Goal: Task Accomplishment & Management: Use online tool/utility

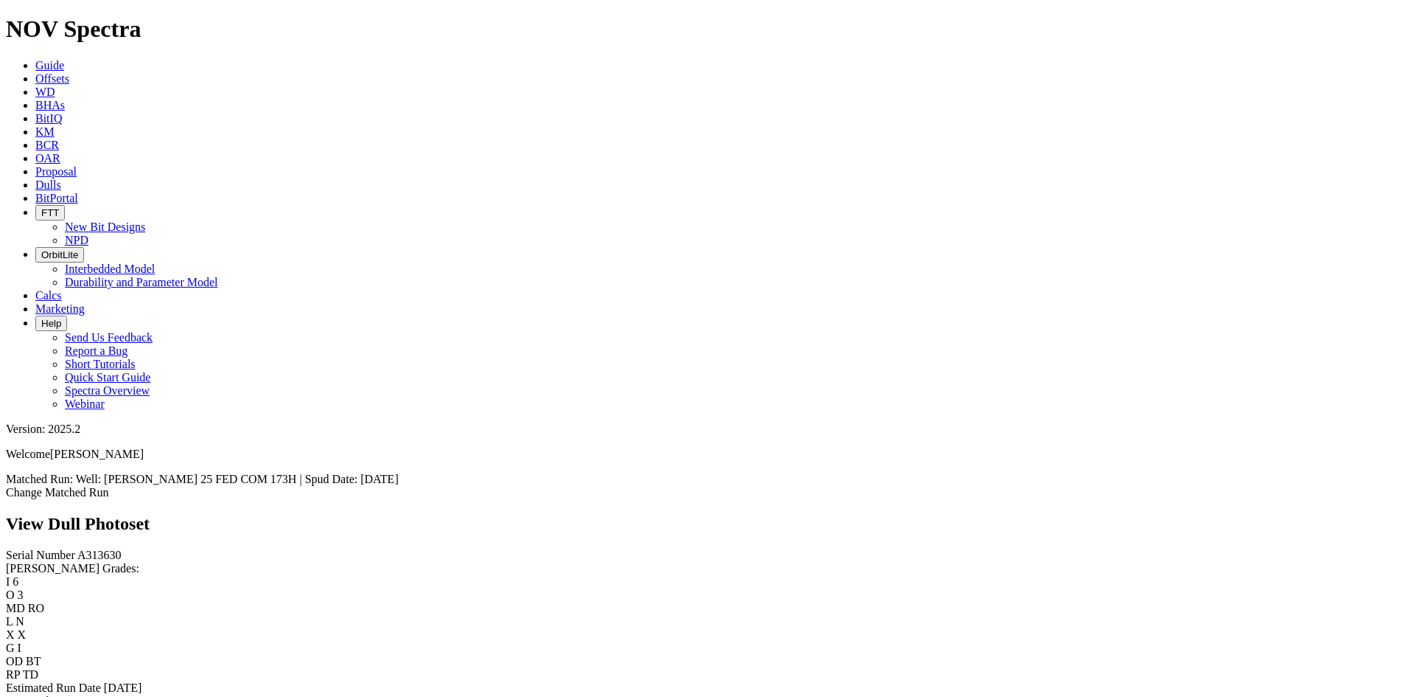
scroll to position [885, 0]
click at [78, 548] on div "Serial Number A313630 [PERSON_NAME] Grades: I 6 O 3 MD RO L N X X G I OD BT RP …" at bounding box center [707, 627] width 1403 height 159
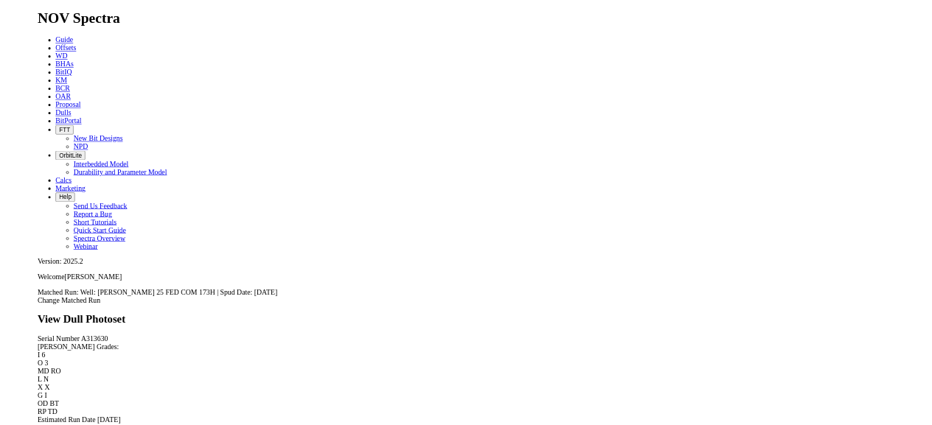
scroll to position [663, 0]
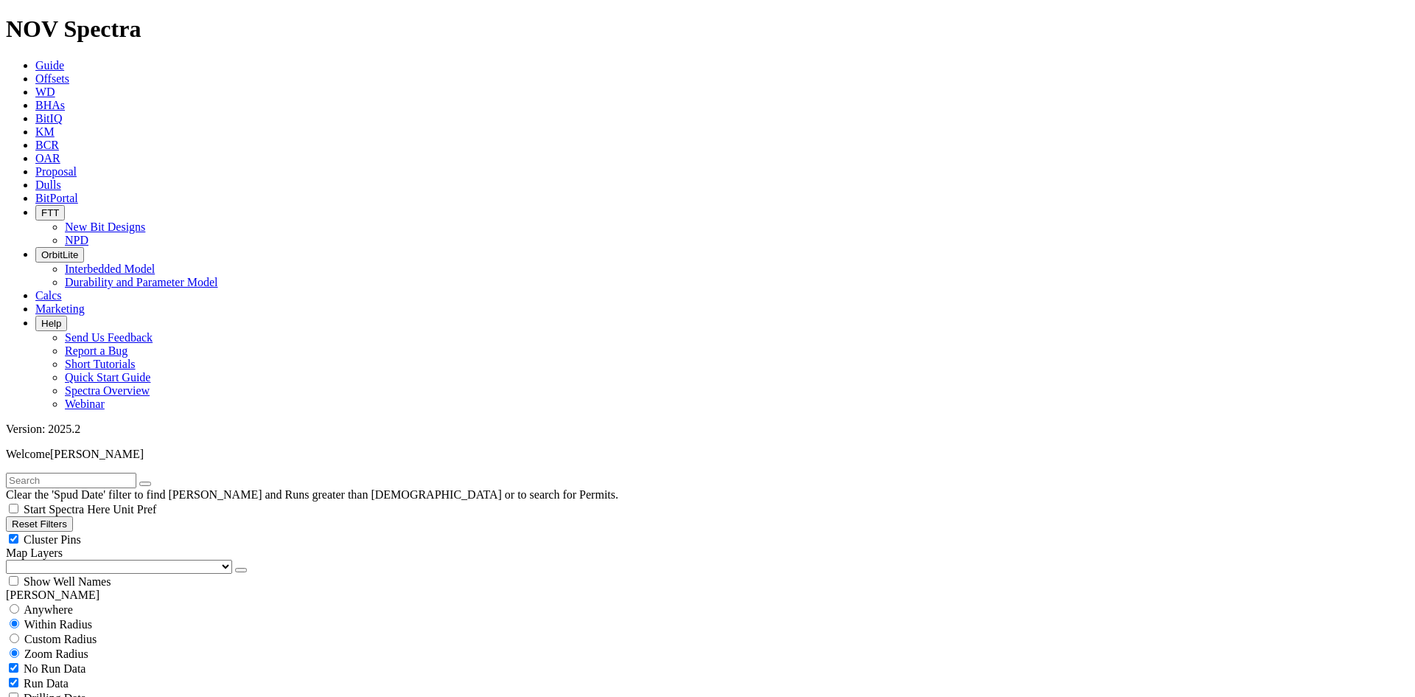
select select "12.25"
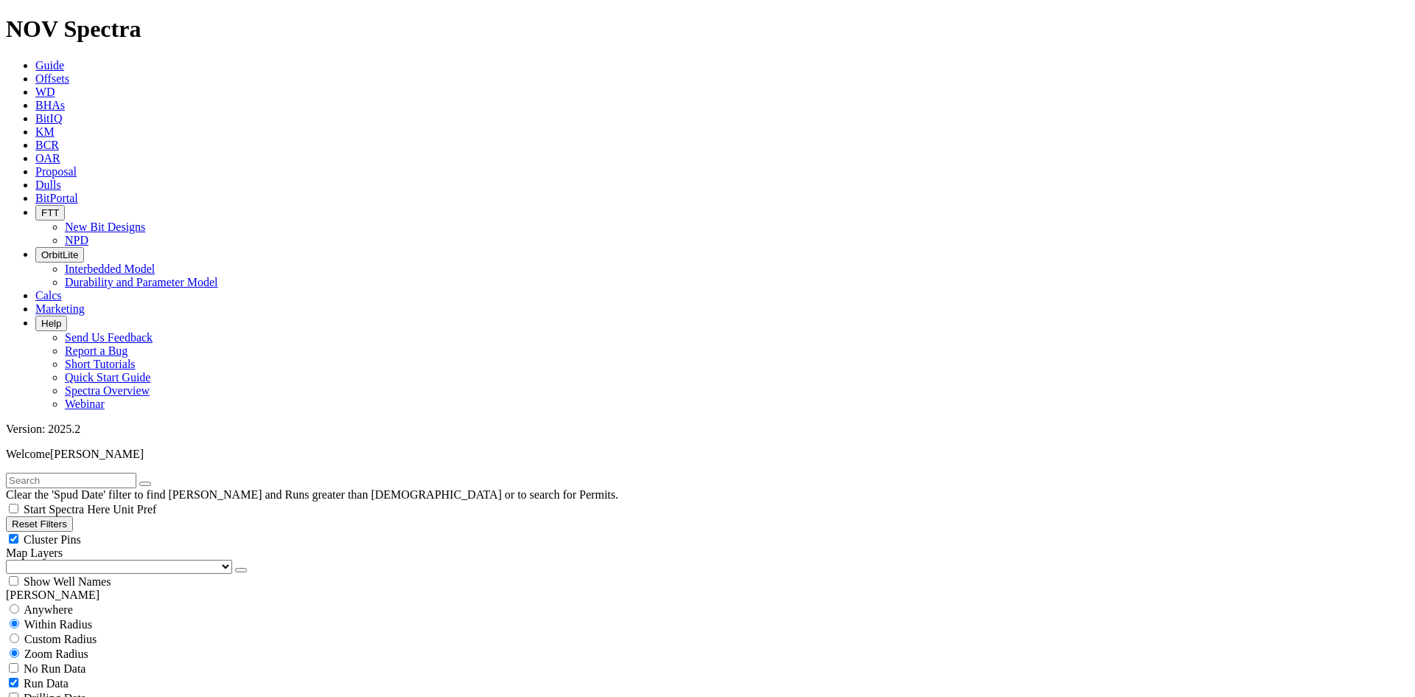
checkbox input "false"
select select "? number:12.25 ?"
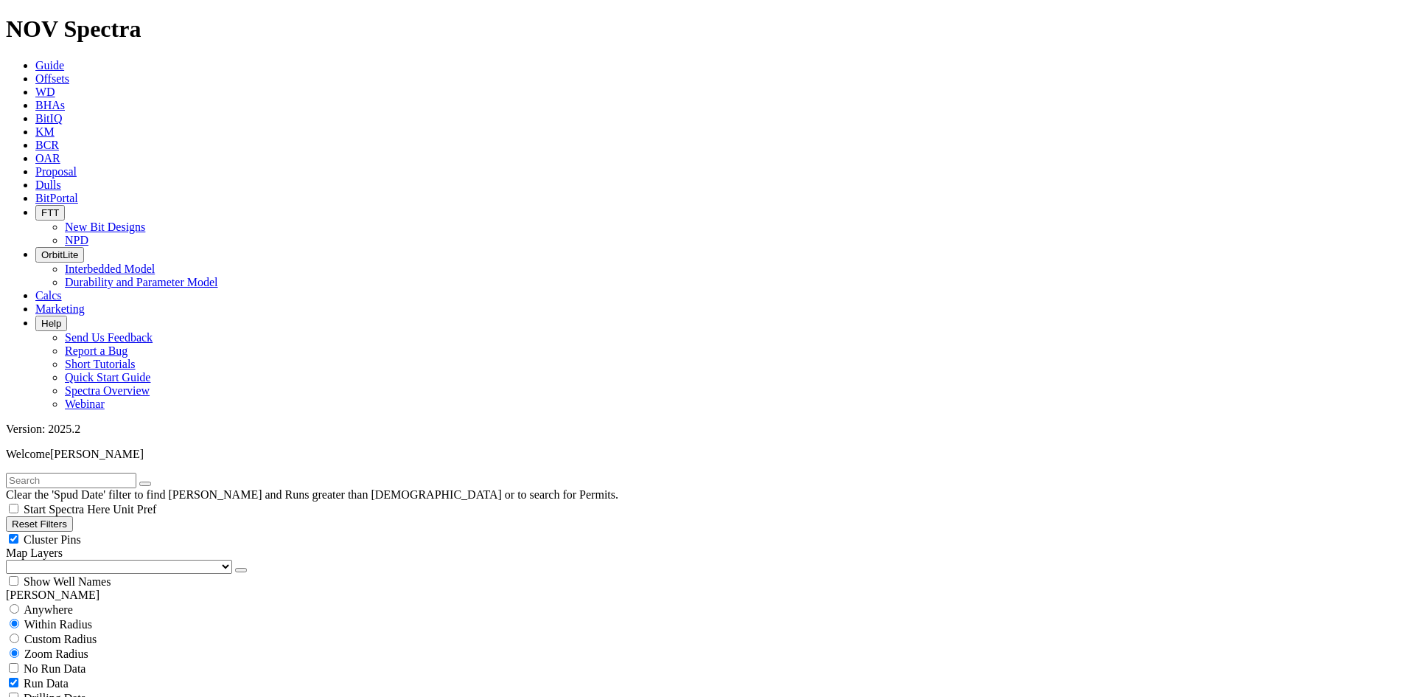
scroll to position [3594, 0]
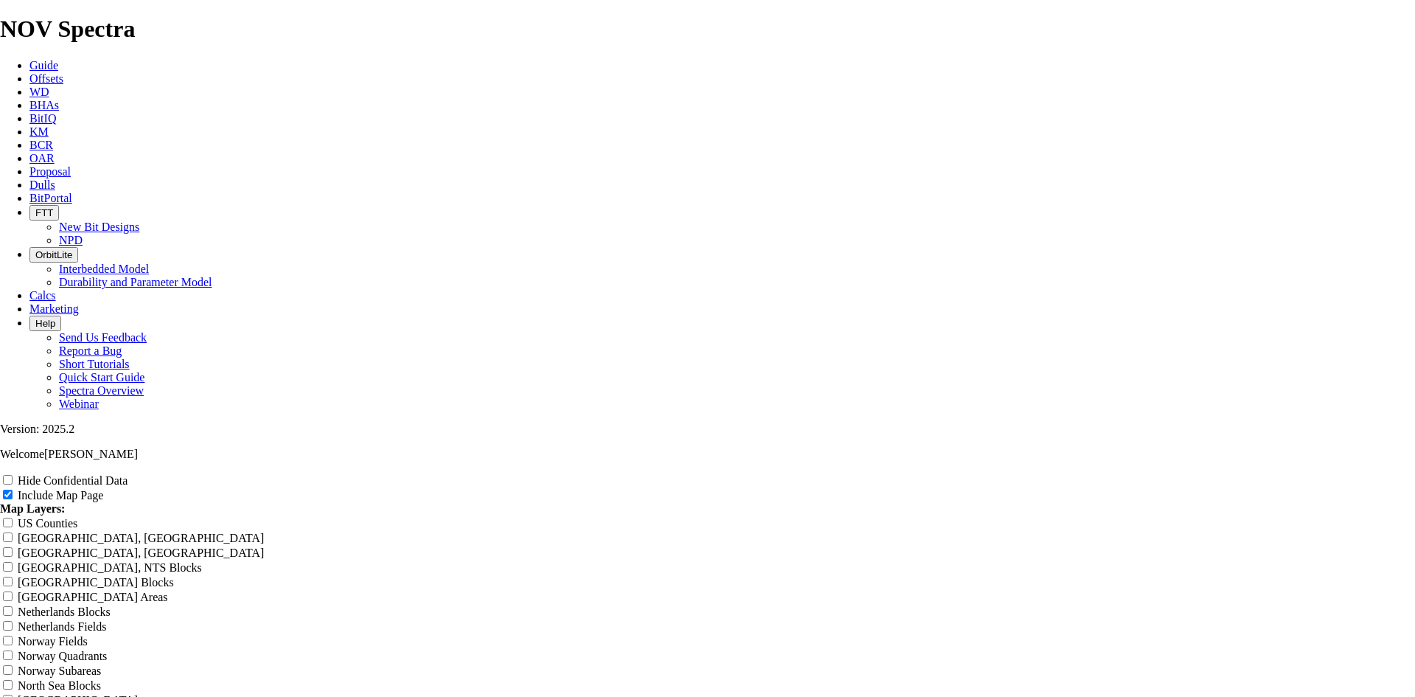
scroll to position [1843, 0]
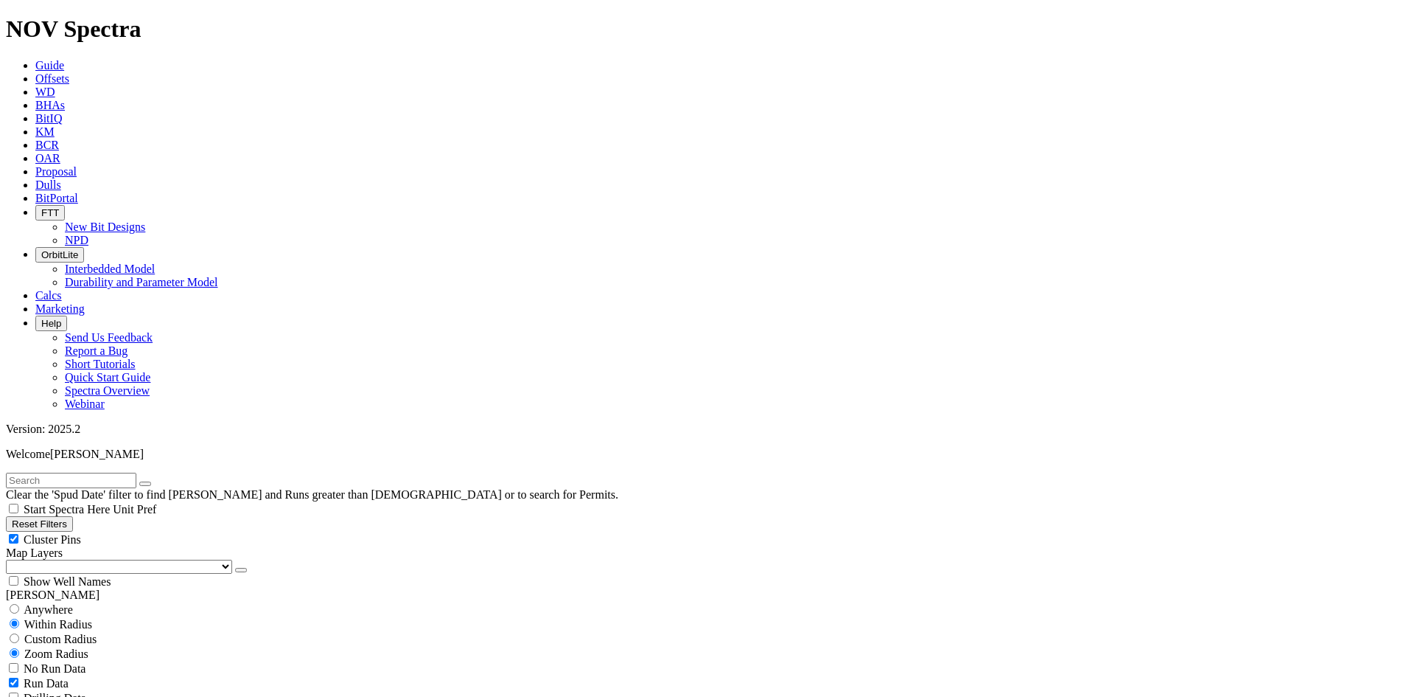
click at [69, 516] on button "Reset Filters" at bounding box center [39, 523] width 67 height 15
checkbox input "true"
select select
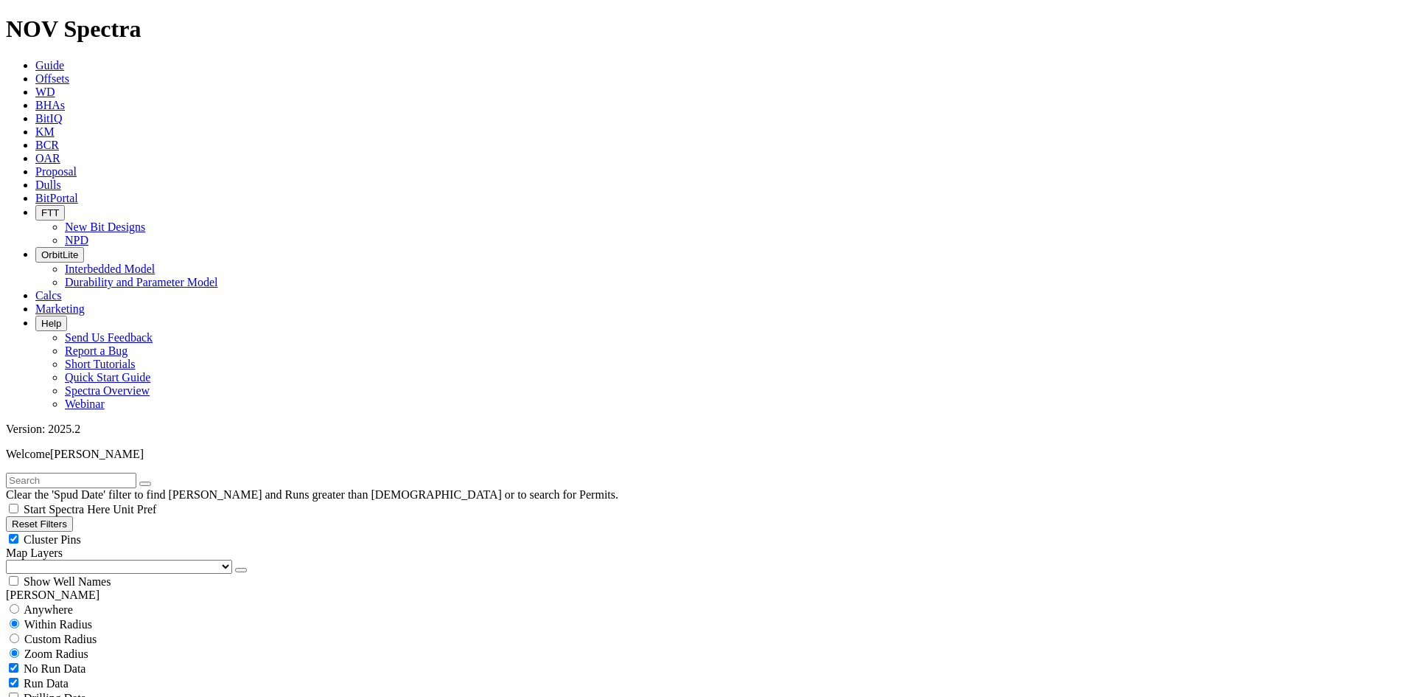
select select
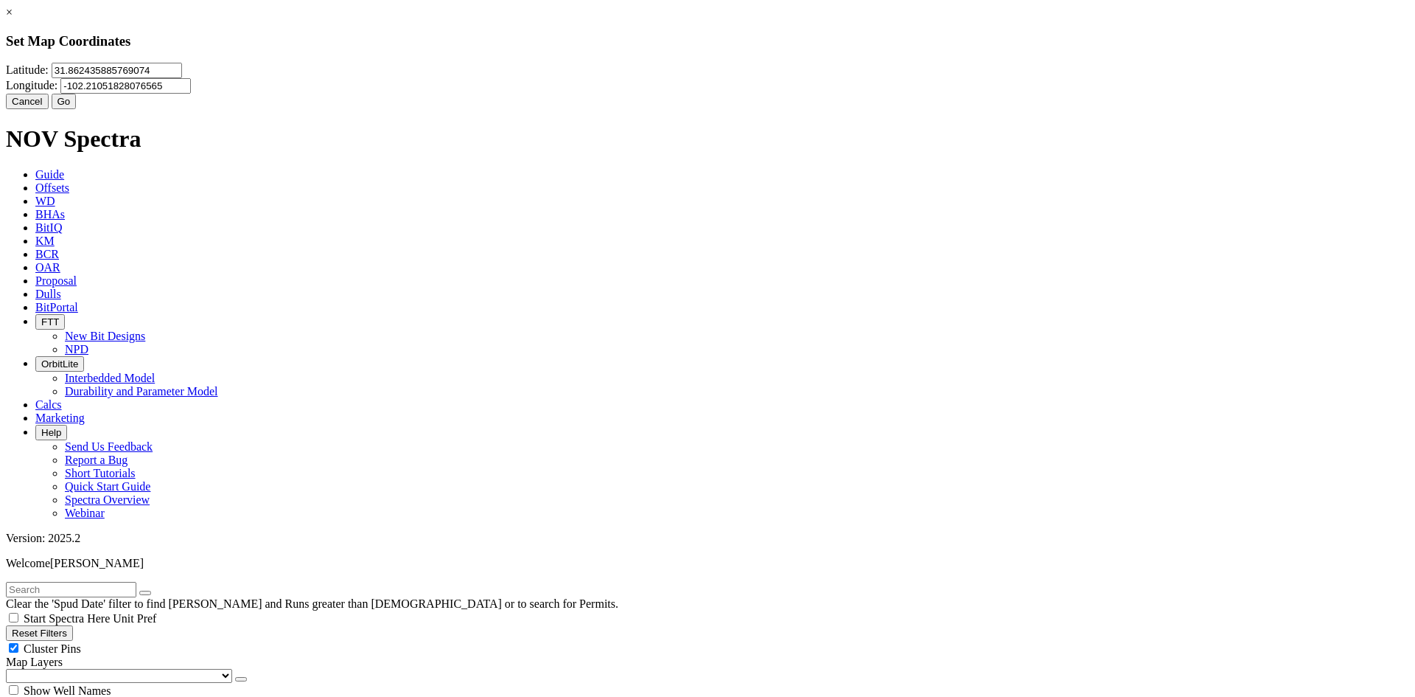
click at [182, 78] on input "31.862435885769074" at bounding box center [117, 70] width 130 height 15
paste input "2.2995545"
type input "32.2995545"
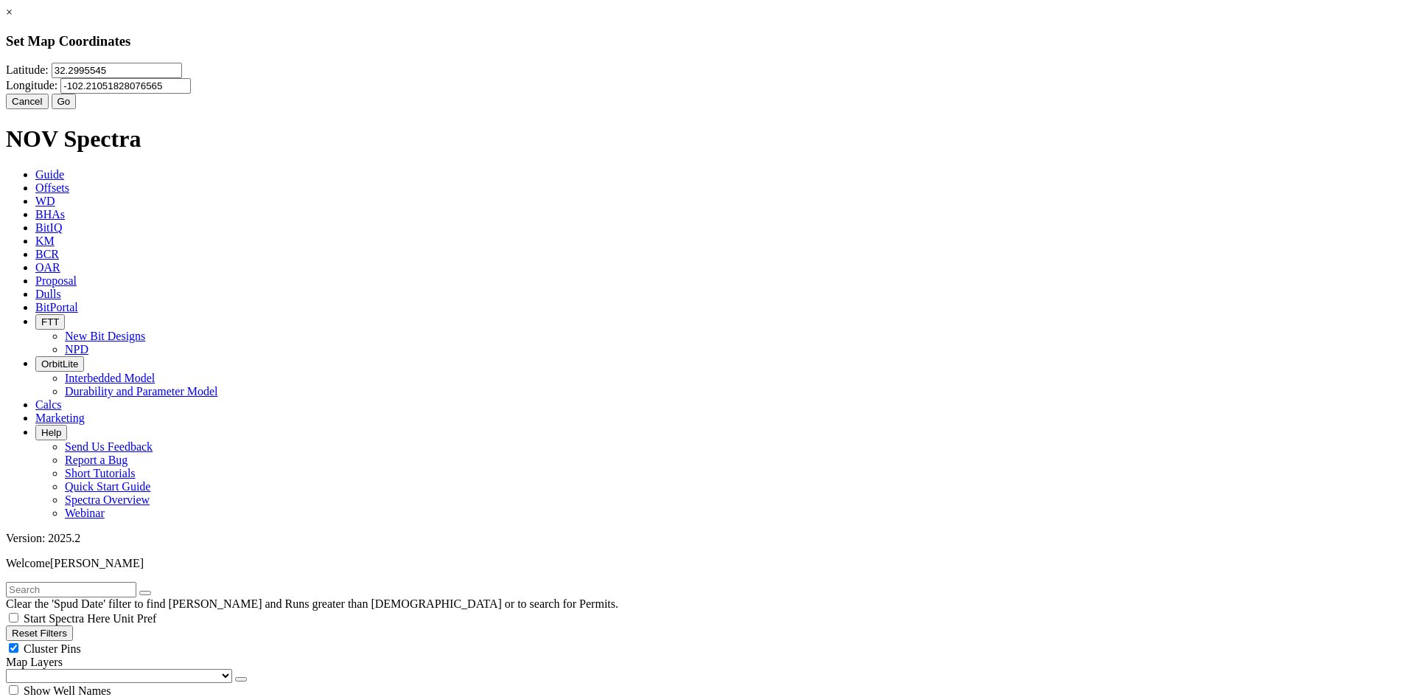
click at [191, 91] on input "-102.21051828076565" at bounding box center [125, 85] width 130 height 15
paste input "4123907"
type input "-102.4123907"
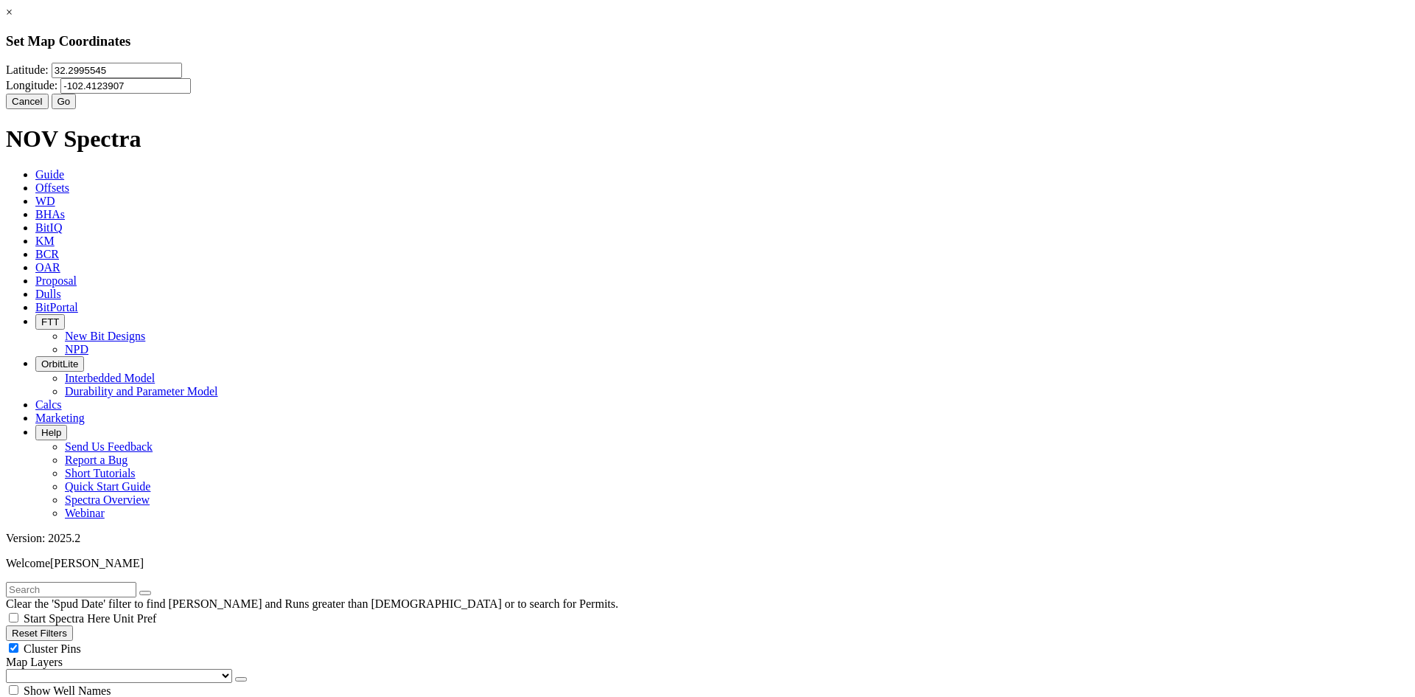
click at [77, 109] on button "Go" at bounding box center [64, 101] width 25 height 15
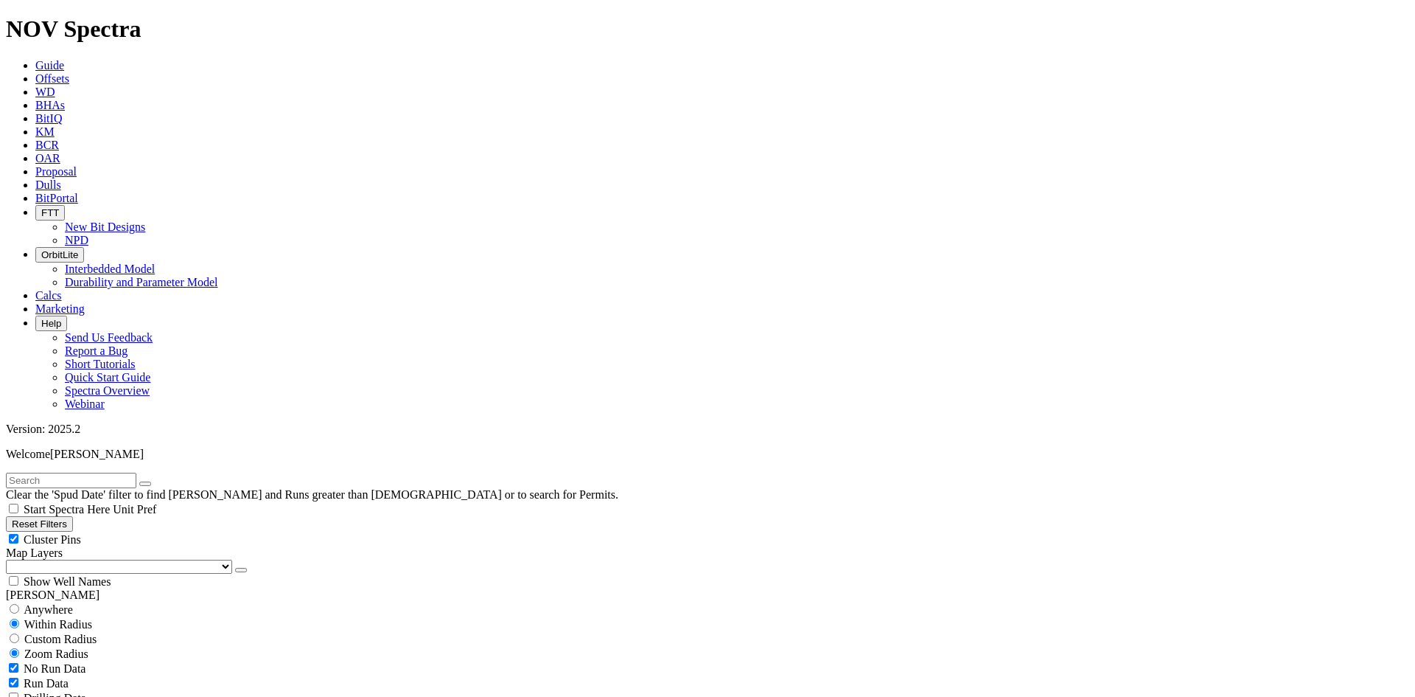
click at [19, 633] on input "radio" at bounding box center [15, 638] width 10 height 10
radio input "true"
radio input "false"
click at [110, 660] on input "number" at bounding box center [71, 667] width 130 height 15
type input "15"
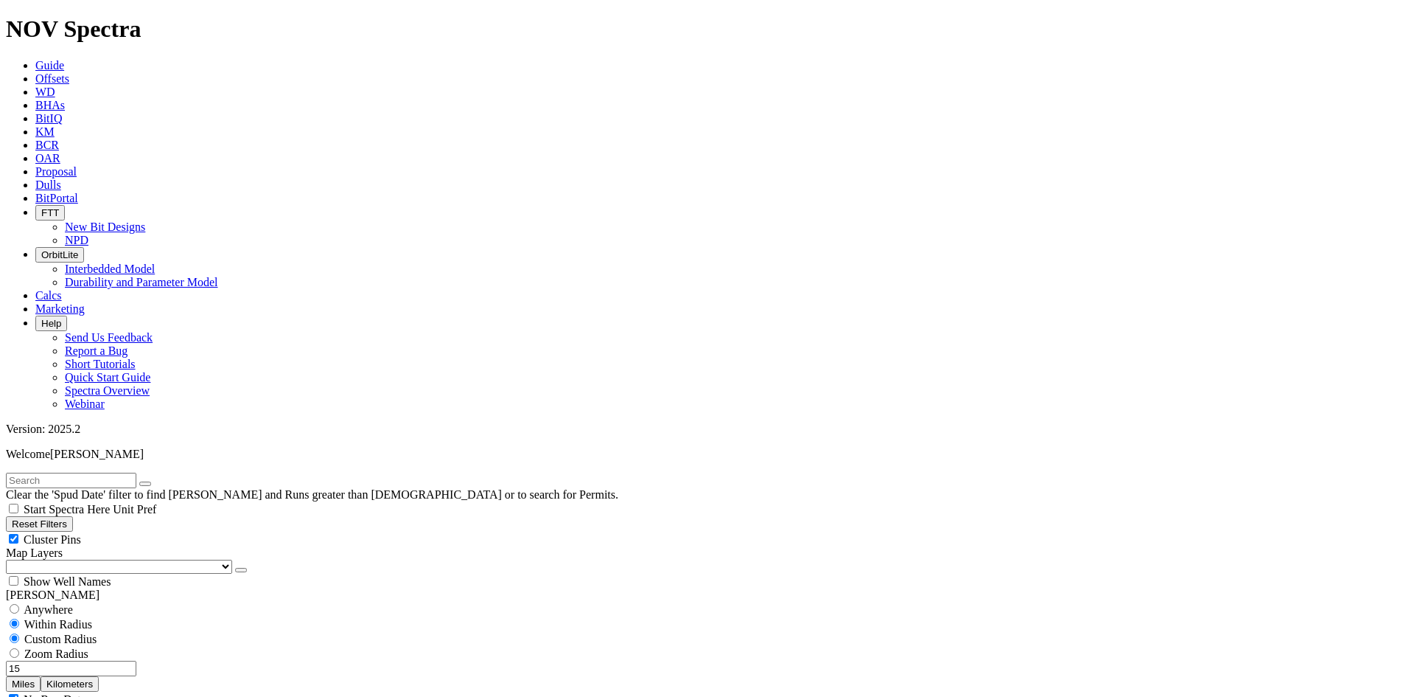
click at [41, 676] on button "Miles" at bounding box center [23, 683] width 35 height 15
select select "12.25"
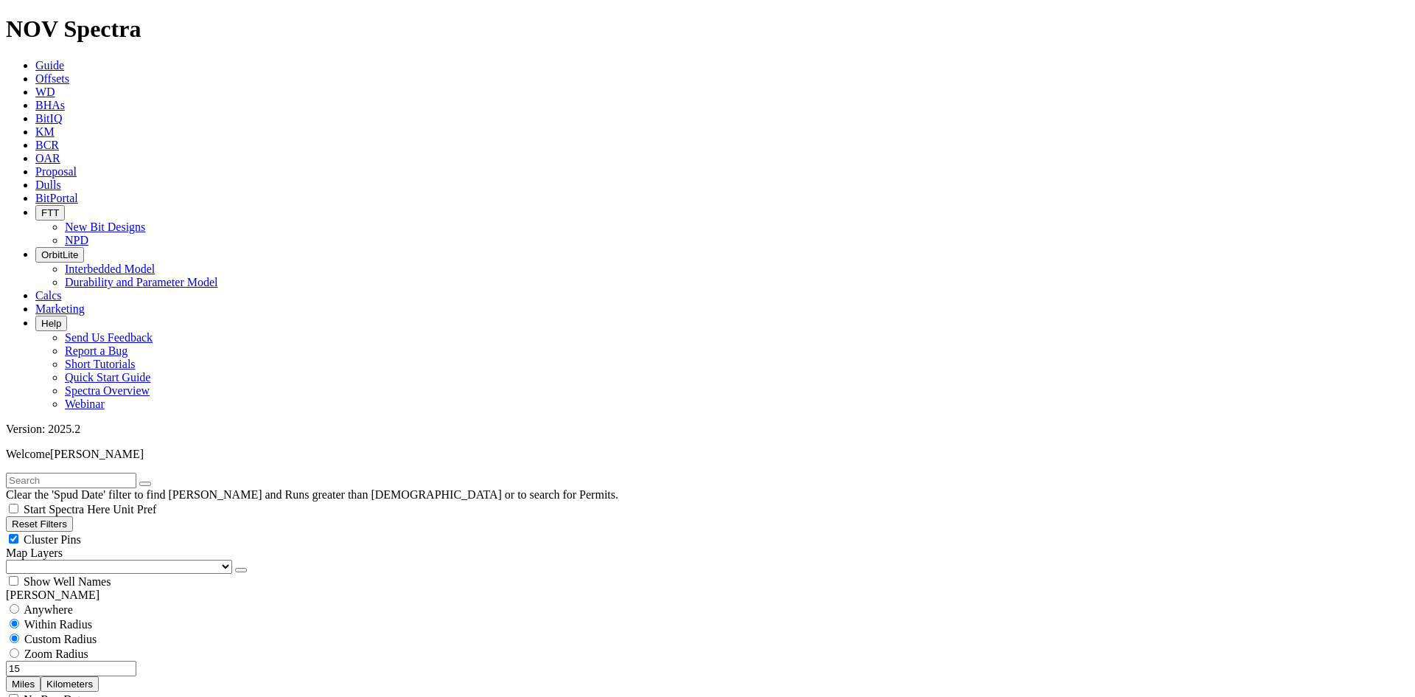
checkbox input "false"
select select "? number:12.25 ?"
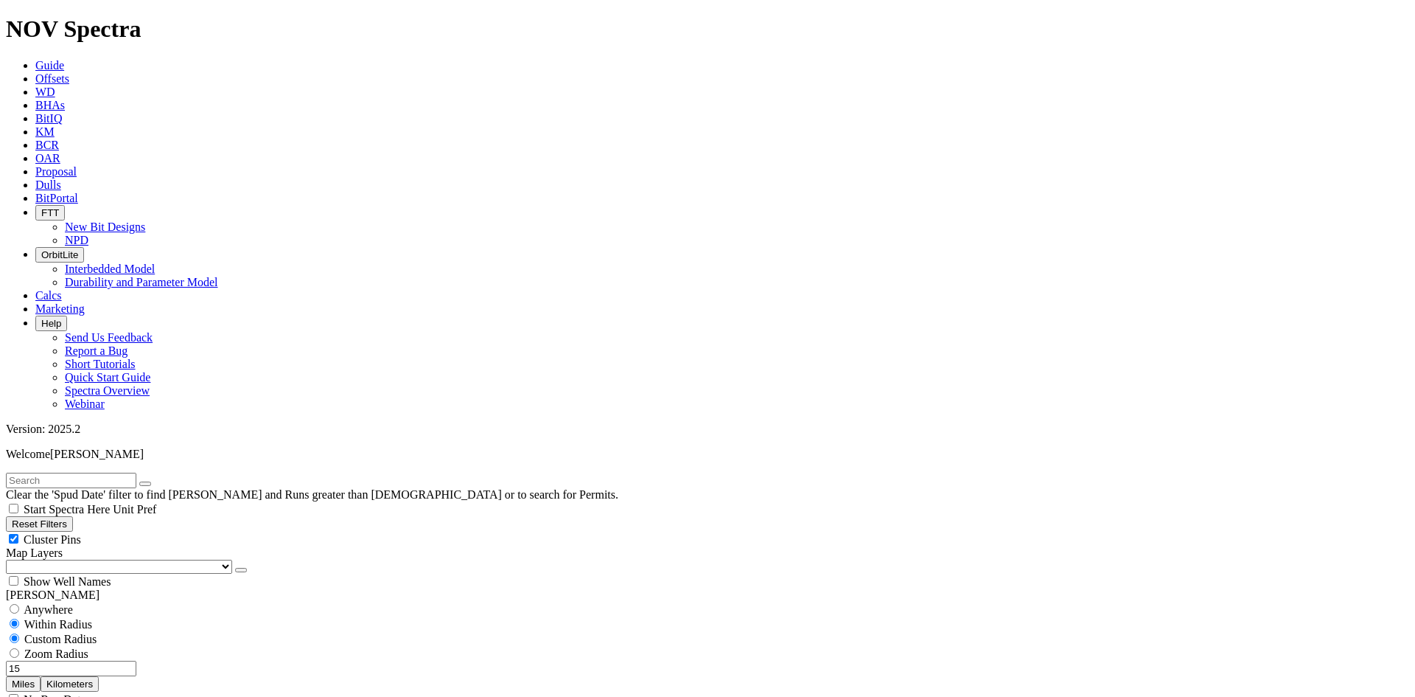
select select
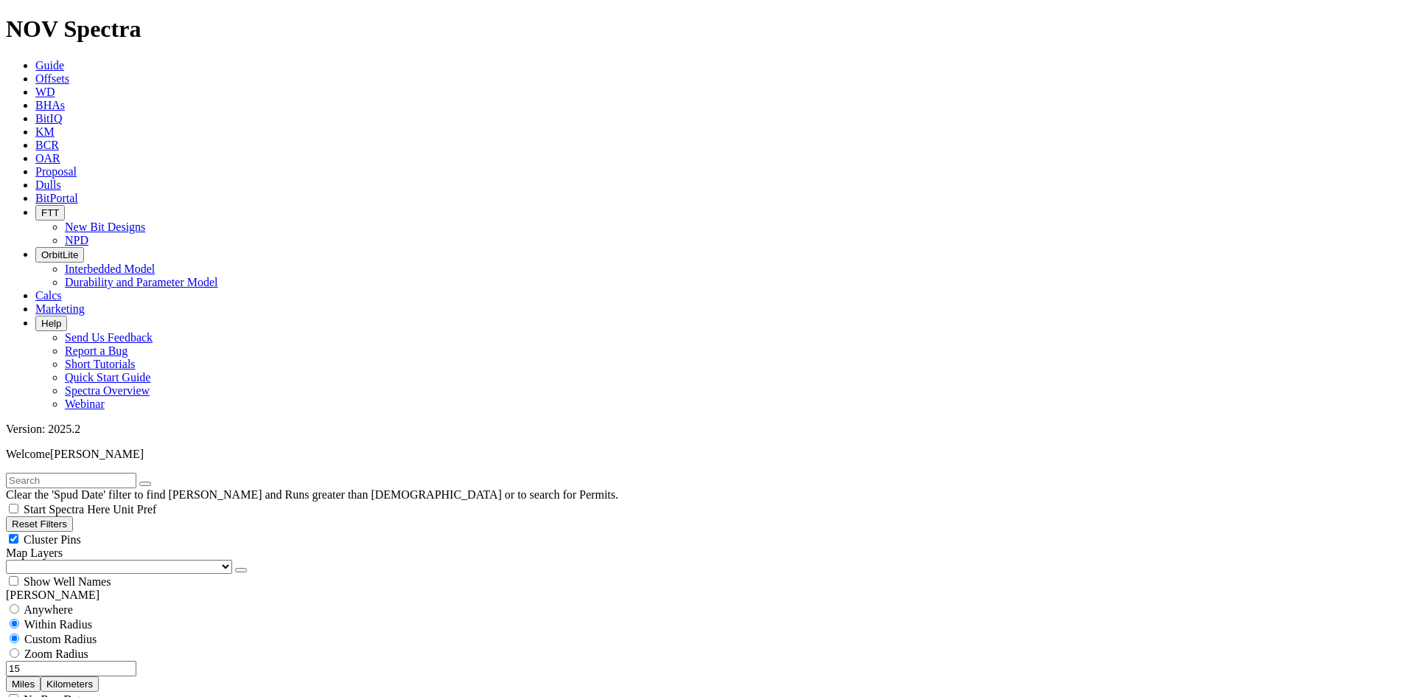
scroll to position [8951, 0]
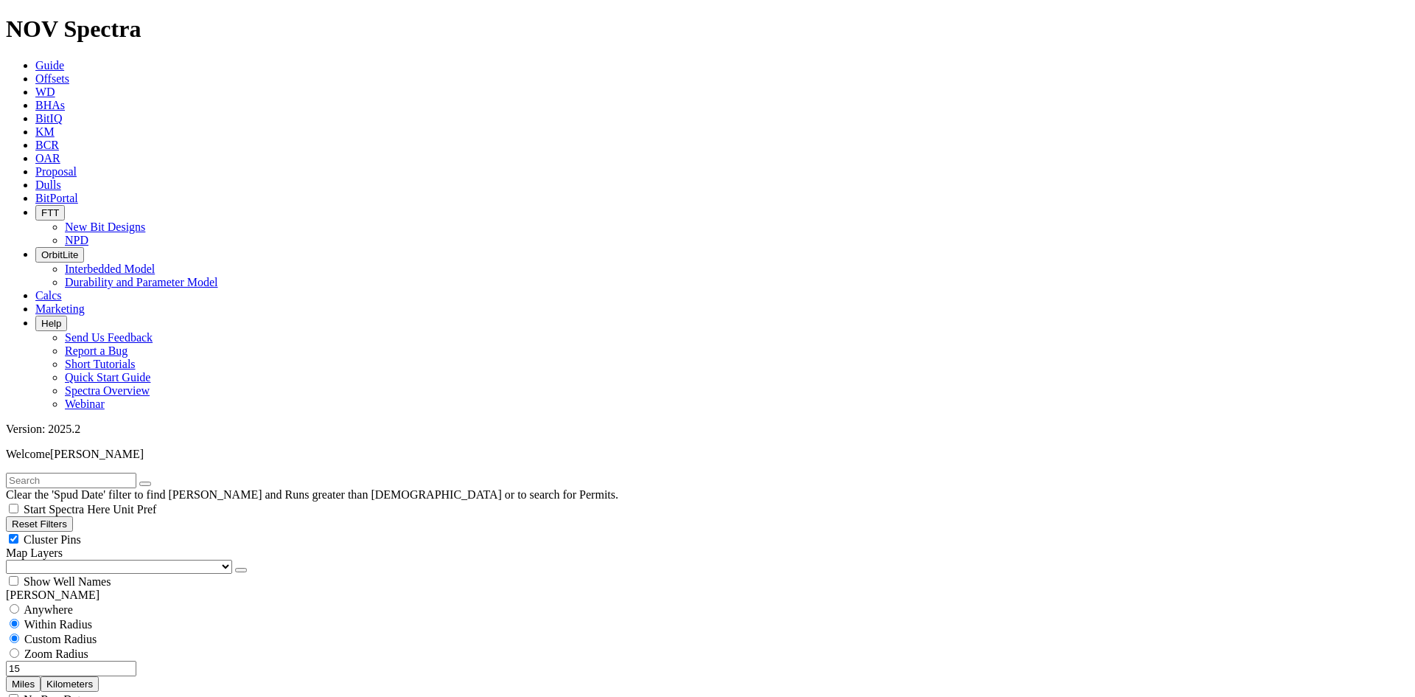
scroll to position [203, 0]
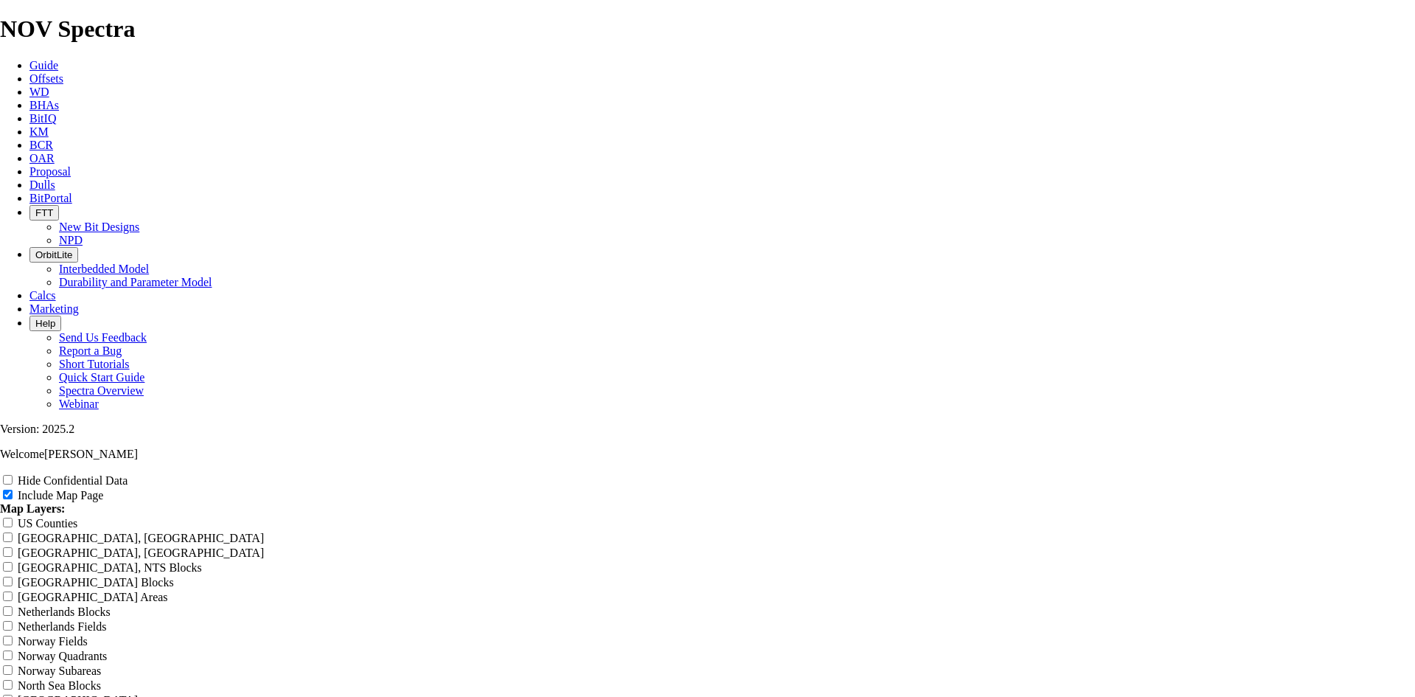
scroll to position [1769, 0]
